Goal: Task Accomplishment & Management: Use online tool/utility

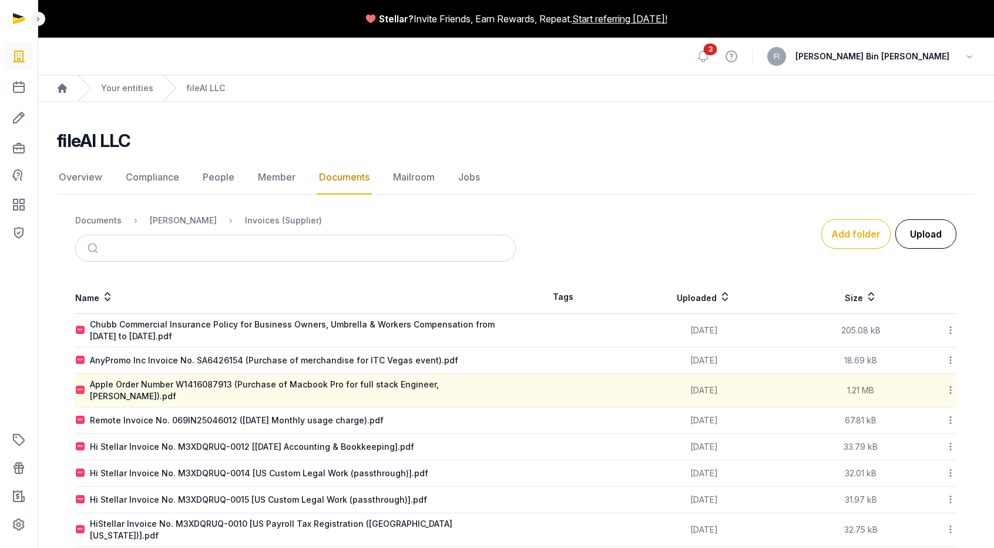
click at [917, 233] on button "Upload" at bounding box center [926, 233] width 61 height 29
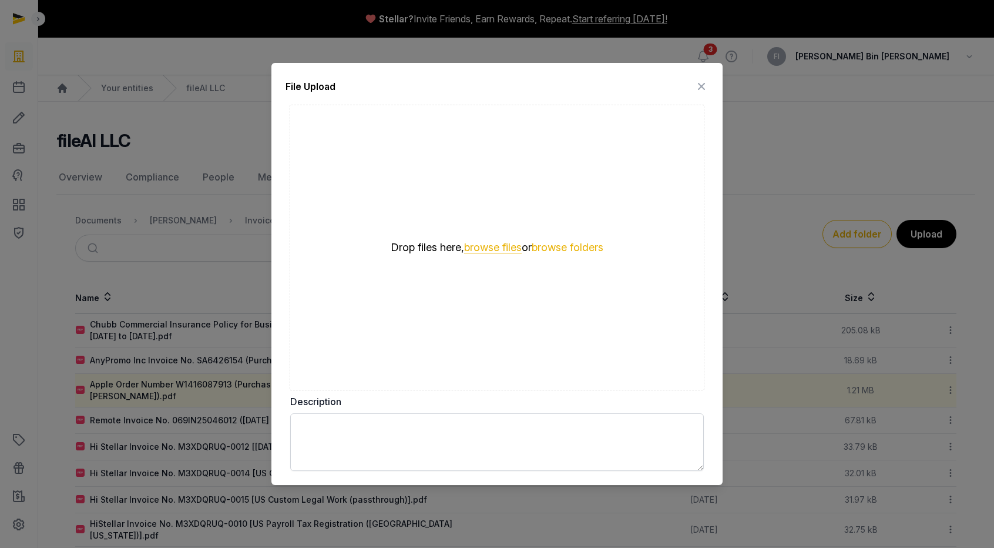
click at [488, 247] on button "browse files" at bounding box center [493, 247] width 58 height 11
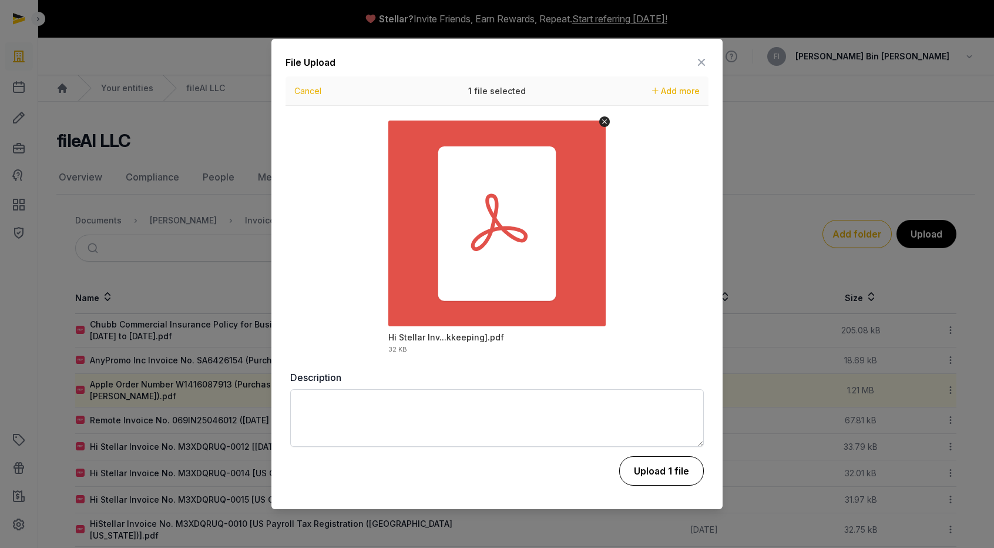
click at [655, 467] on button "Upload 1 file" at bounding box center [661, 470] width 85 height 29
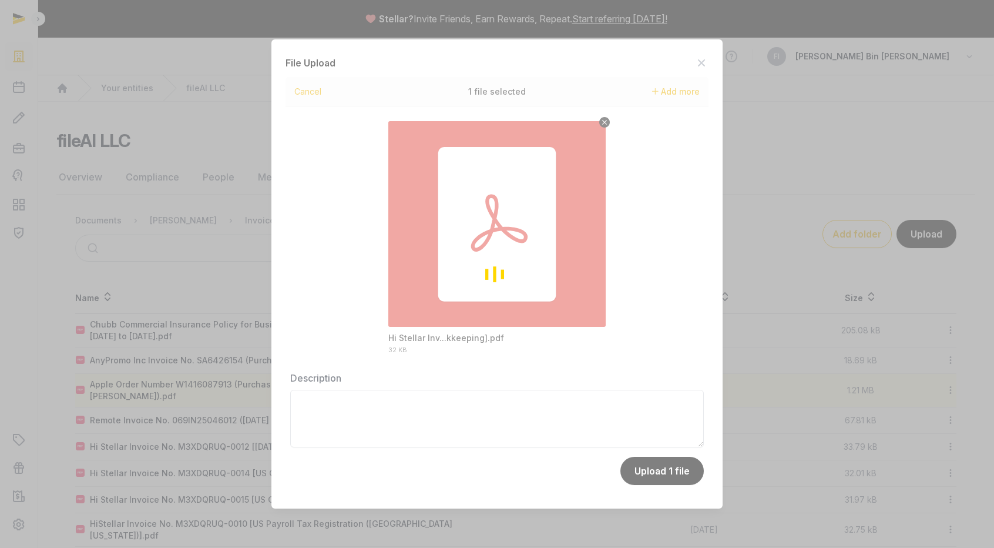
click at [605, 123] on div "Loading" at bounding box center [497, 274] width 994 height 548
click at [705, 61] on div "Loading" at bounding box center [497, 274] width 994 height 548
click at [664, 472] on div "Loading" at bounding box center [497, 274] width 994 height 548
drag, startPoint x: 808, startPoint y: 203, endPoint x: 786, endPoint y: 190, distance: 25.1
click at [805, 203] on div "Loading" at bounding box center [497, 274] width 994 height 548
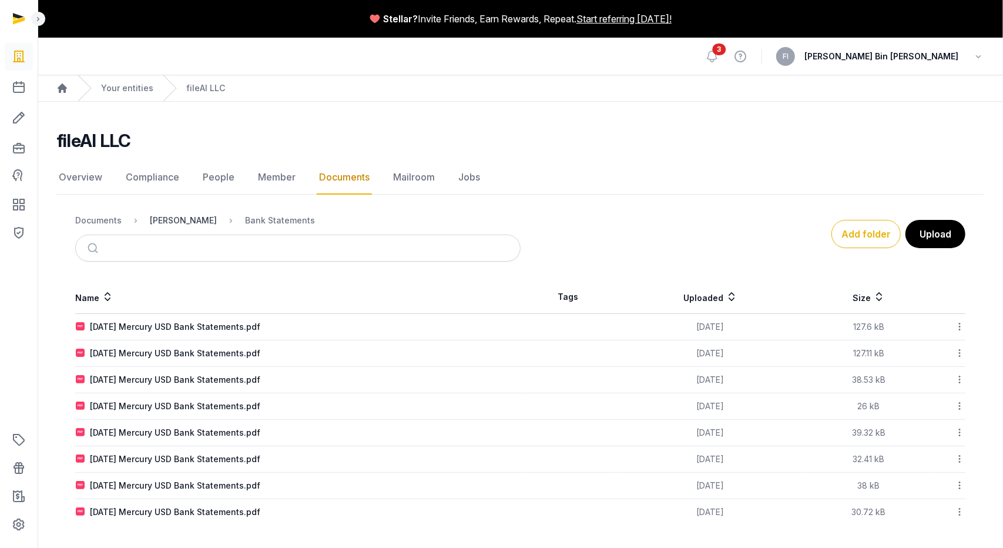
click at [183, 220] on div "[PERSON_NAME]" at bounding box center [183, 221] width 67 height 12
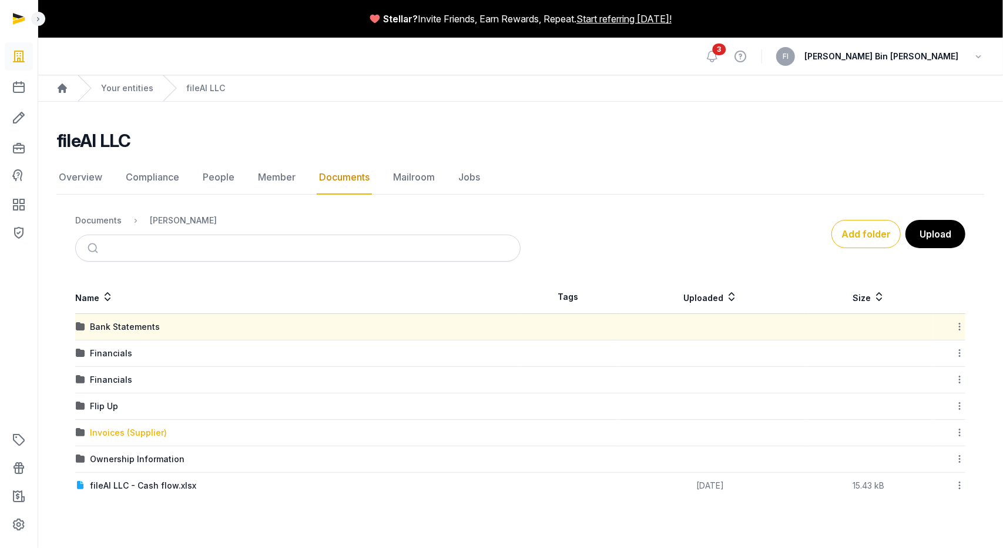
click at [123, 430] on div "Invoices (Supplier)" at bounding box center [128, 433] width 77 height 12
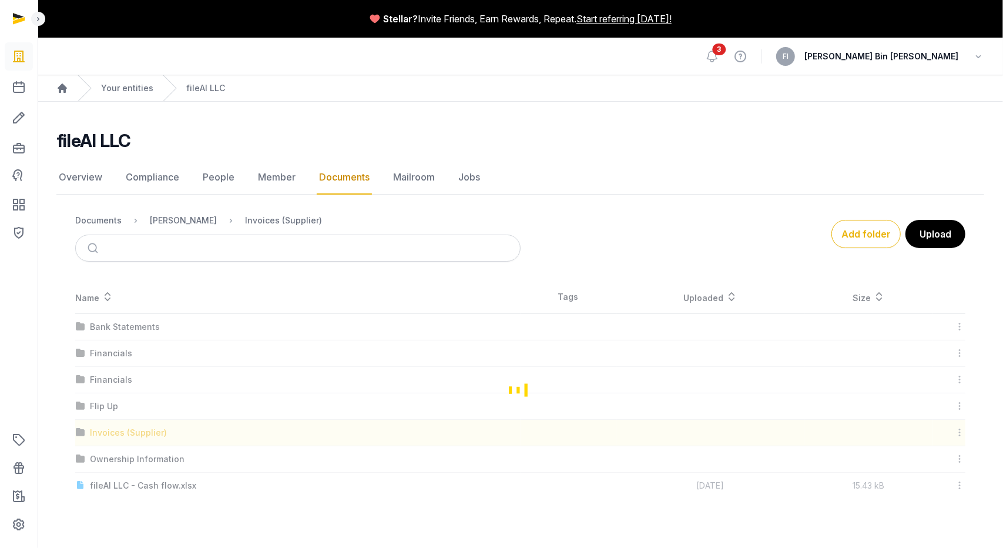
click at [123, 430] on div "Loading" at bounding box center [520, 389] width 928 height 218
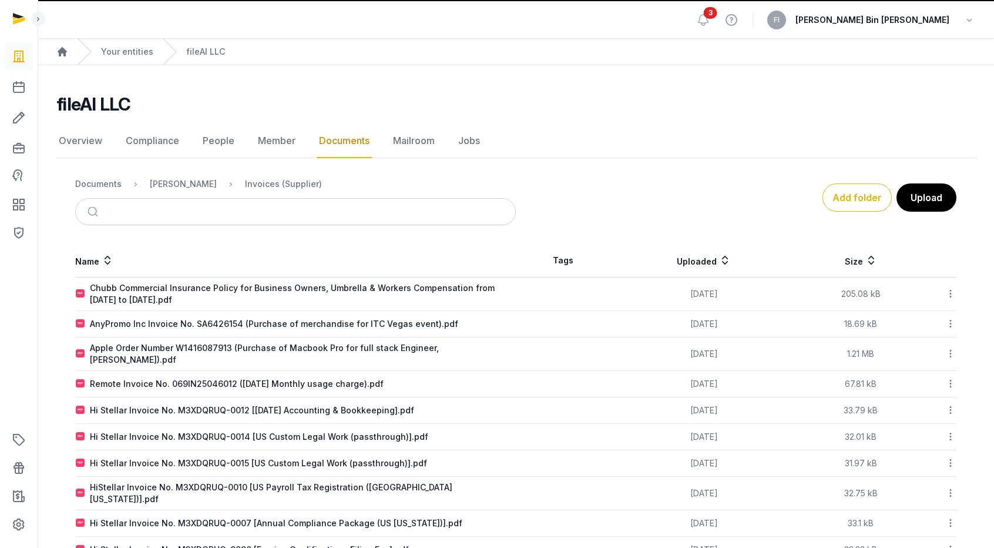
scroll to position [84, 0]
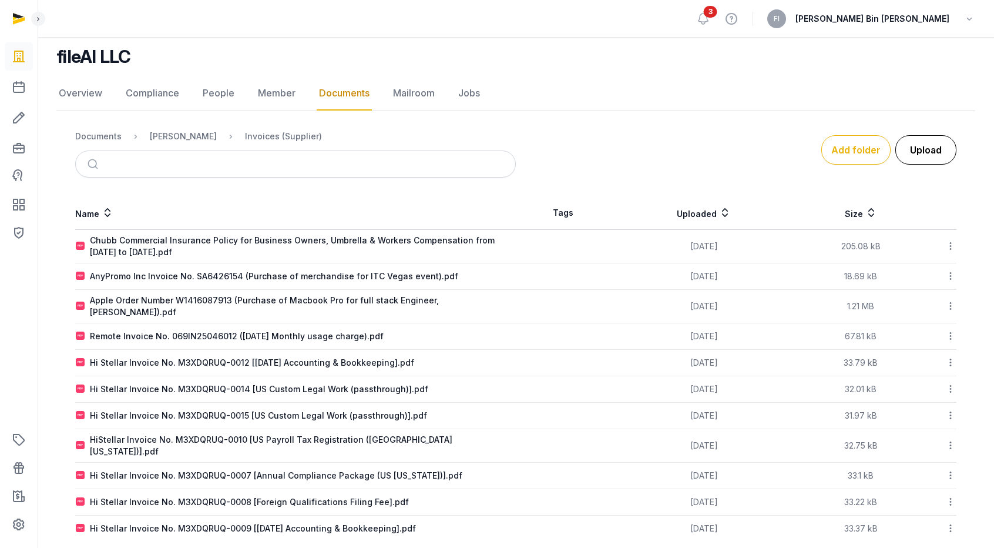
click at [928, 151] on button "Upload" at bounding box center [926, 149] width 61 height 29
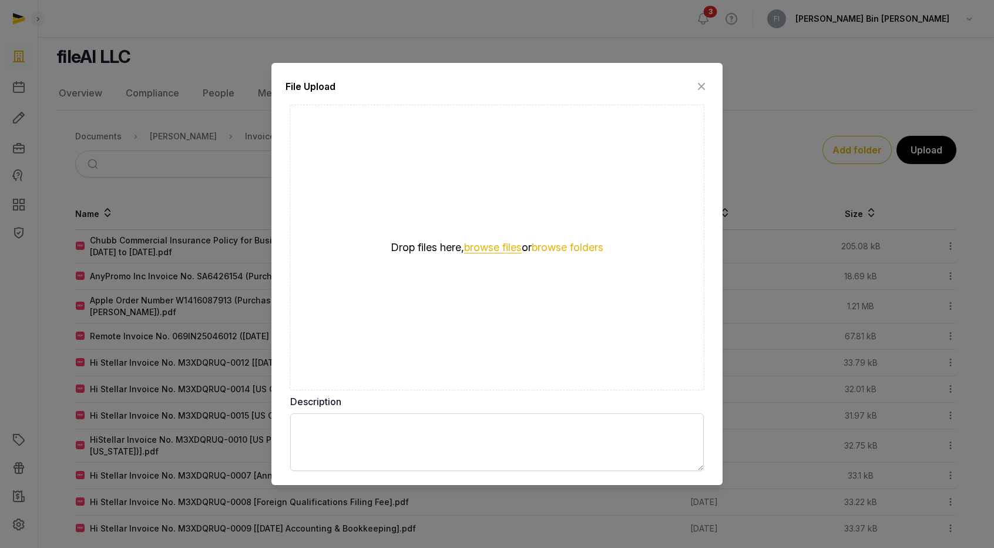
click at [474, 247] on button "browse files" at bounding box center [493, 247] width 58 height 11
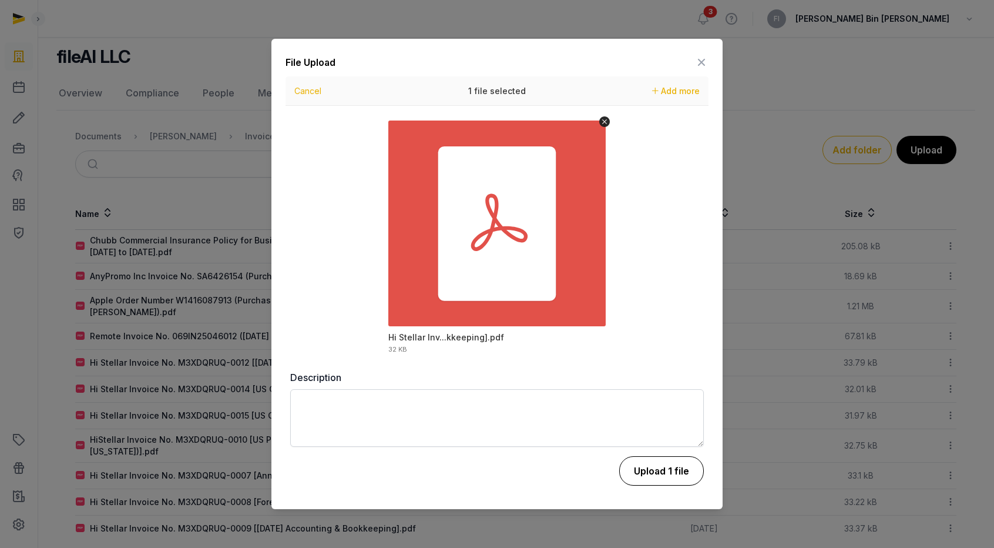
click at [675, 472] on button "Upload 1 file" at bounding box center [661, 470] width 85 height 29
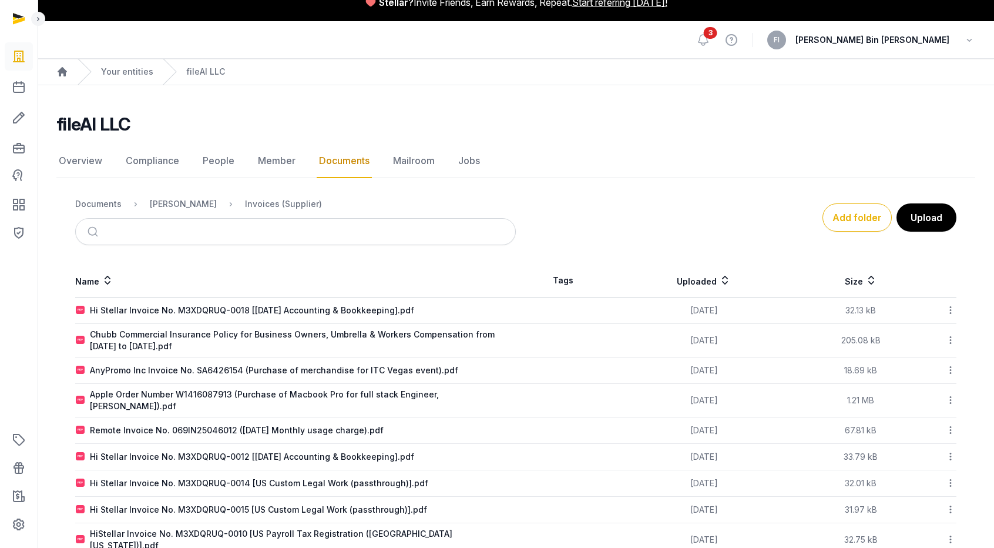
scroll to position [0, 0]
